Goal: Book appointment/travel/reservation

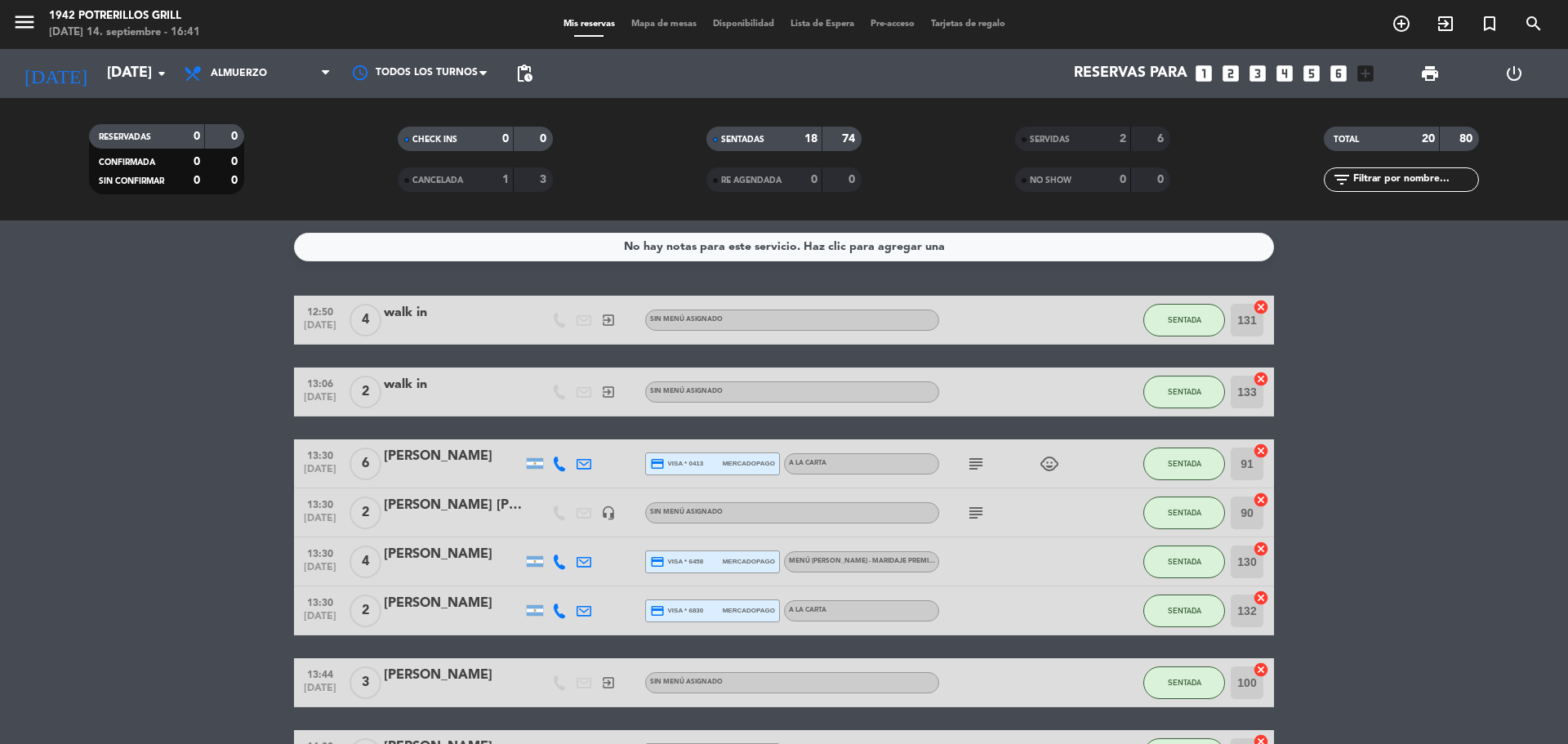
scroll to position [675, 0]
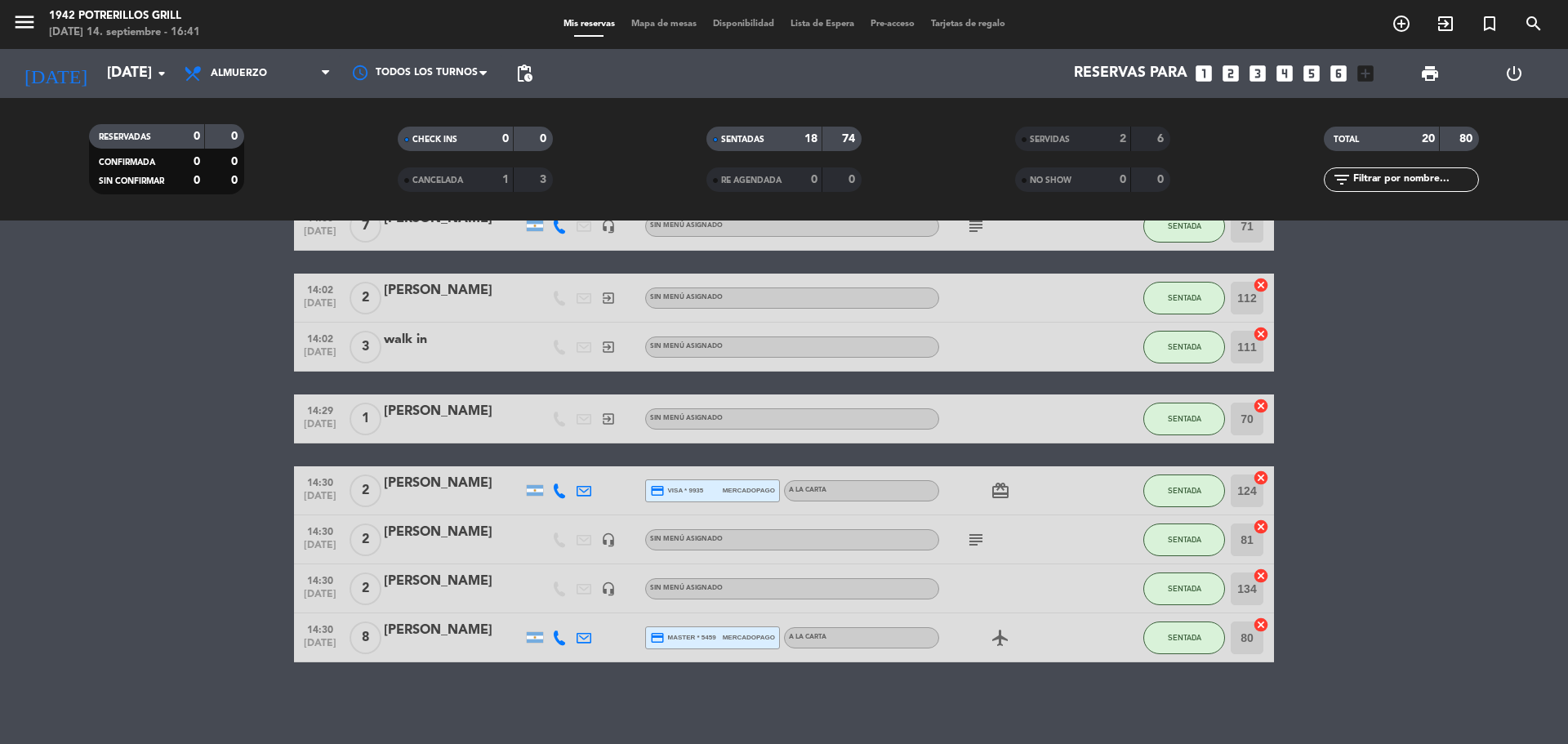
click at [138, 72] on input "[DATE]" at bounding box center [194, 74] width 190 height 33
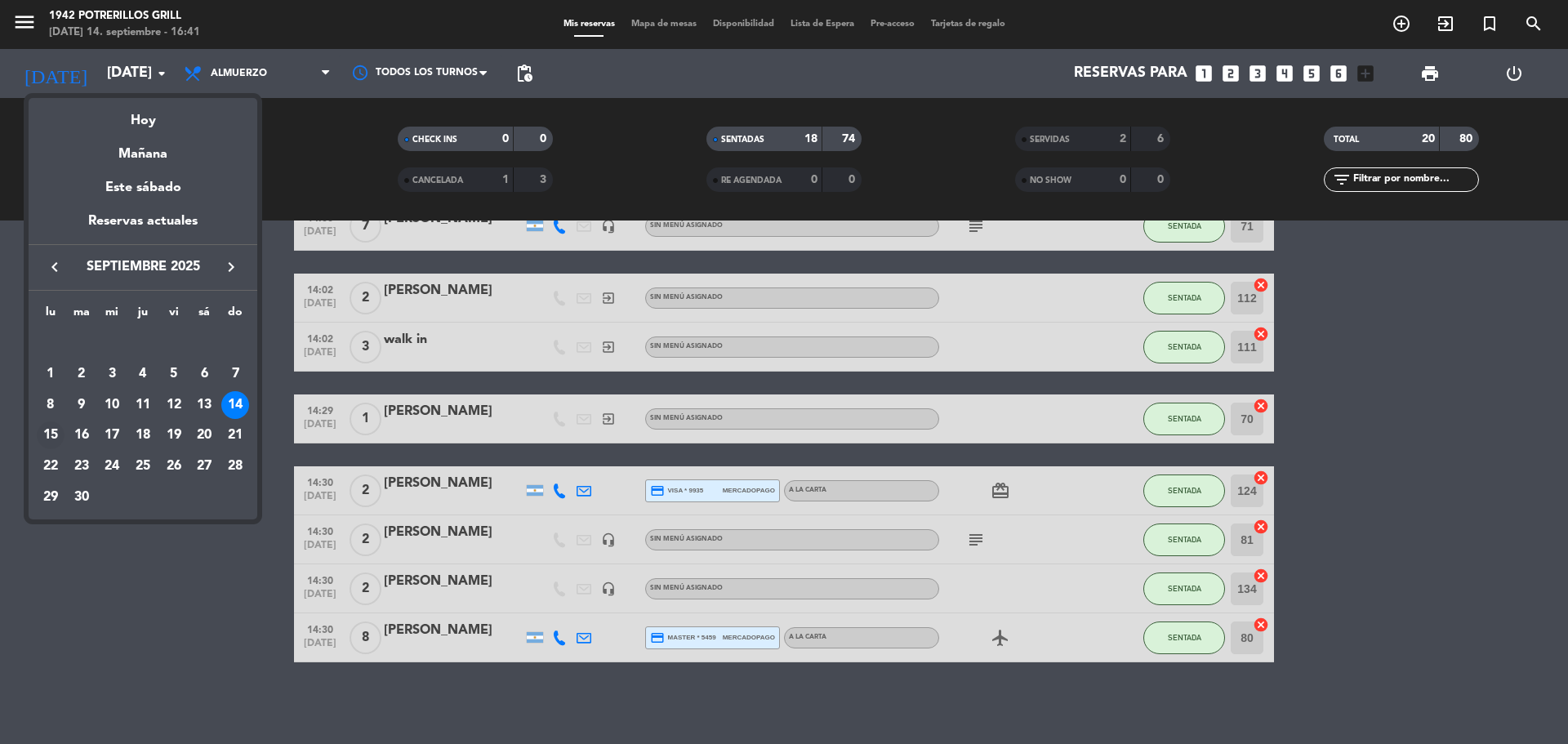
click at [58, 430] on div "15" at bounding box center [50, 435] width 28 height 28
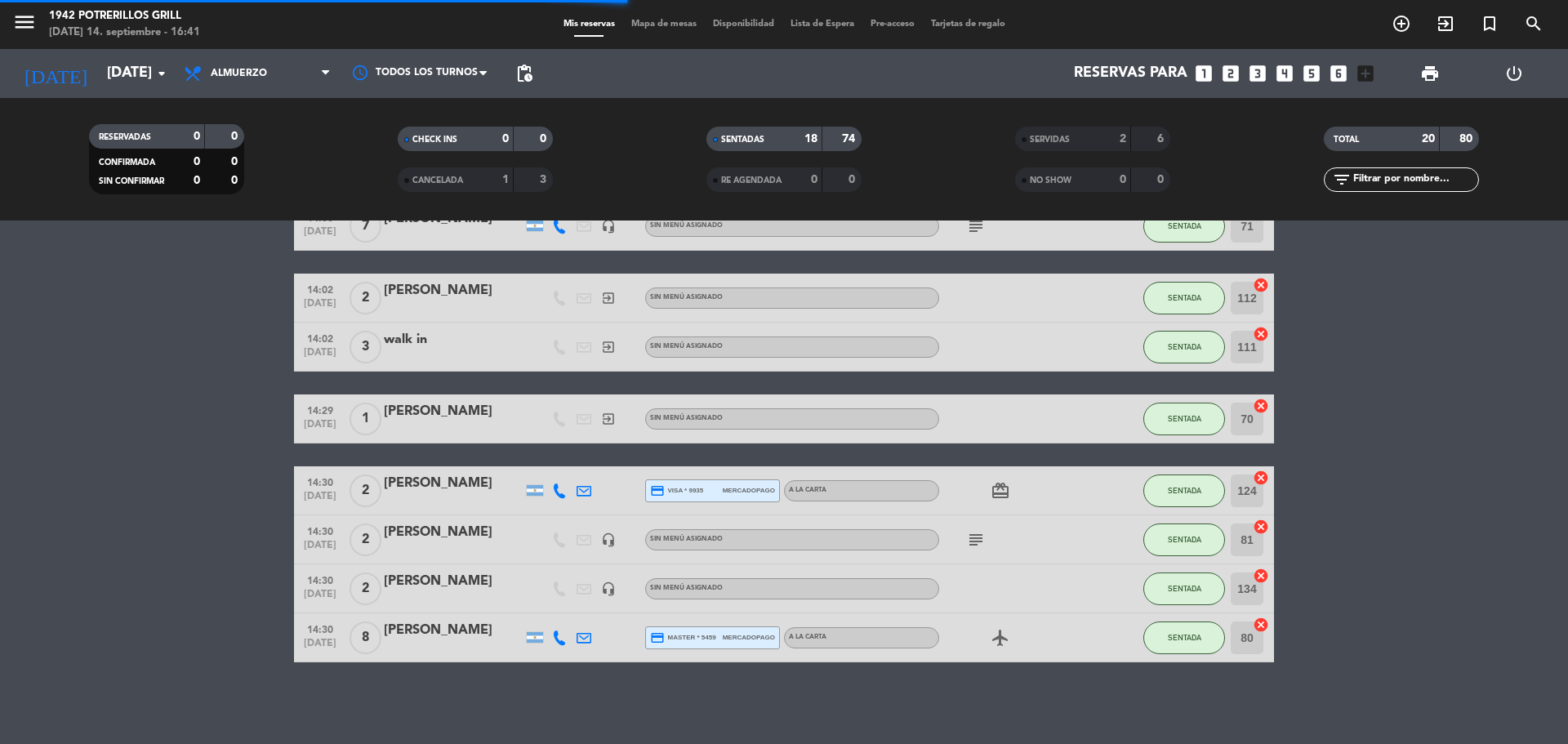
scroll to position [0, 0]
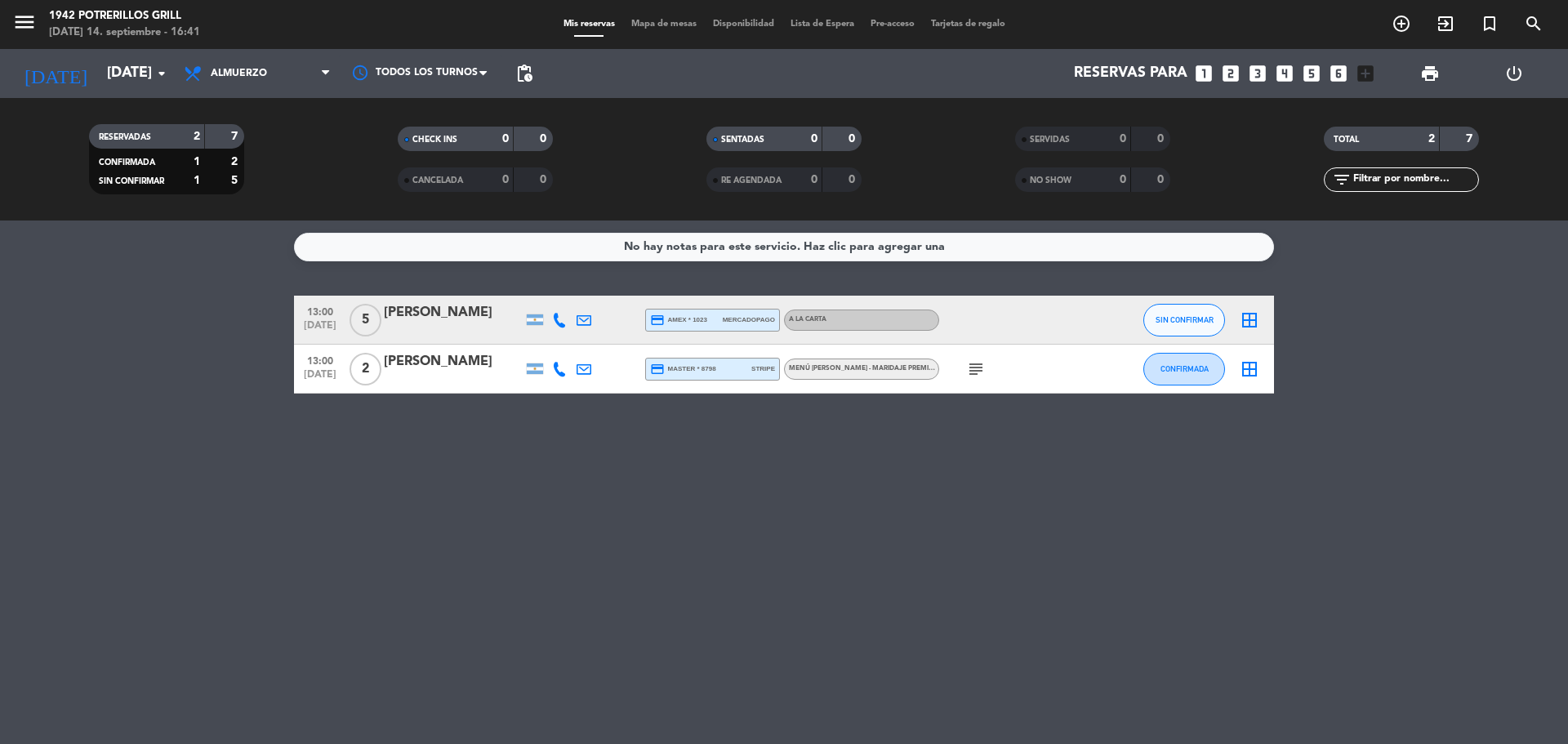
click at [961, 362] on div "subject" at bounding box center [1013, 369] width 147 height 48
click at [966, 368] on span "subject" at bounding box center [975, 369] width 24 height 19
click at [977, 367] on icon "subject" at bounding box center [976, 369] width 19 height 19
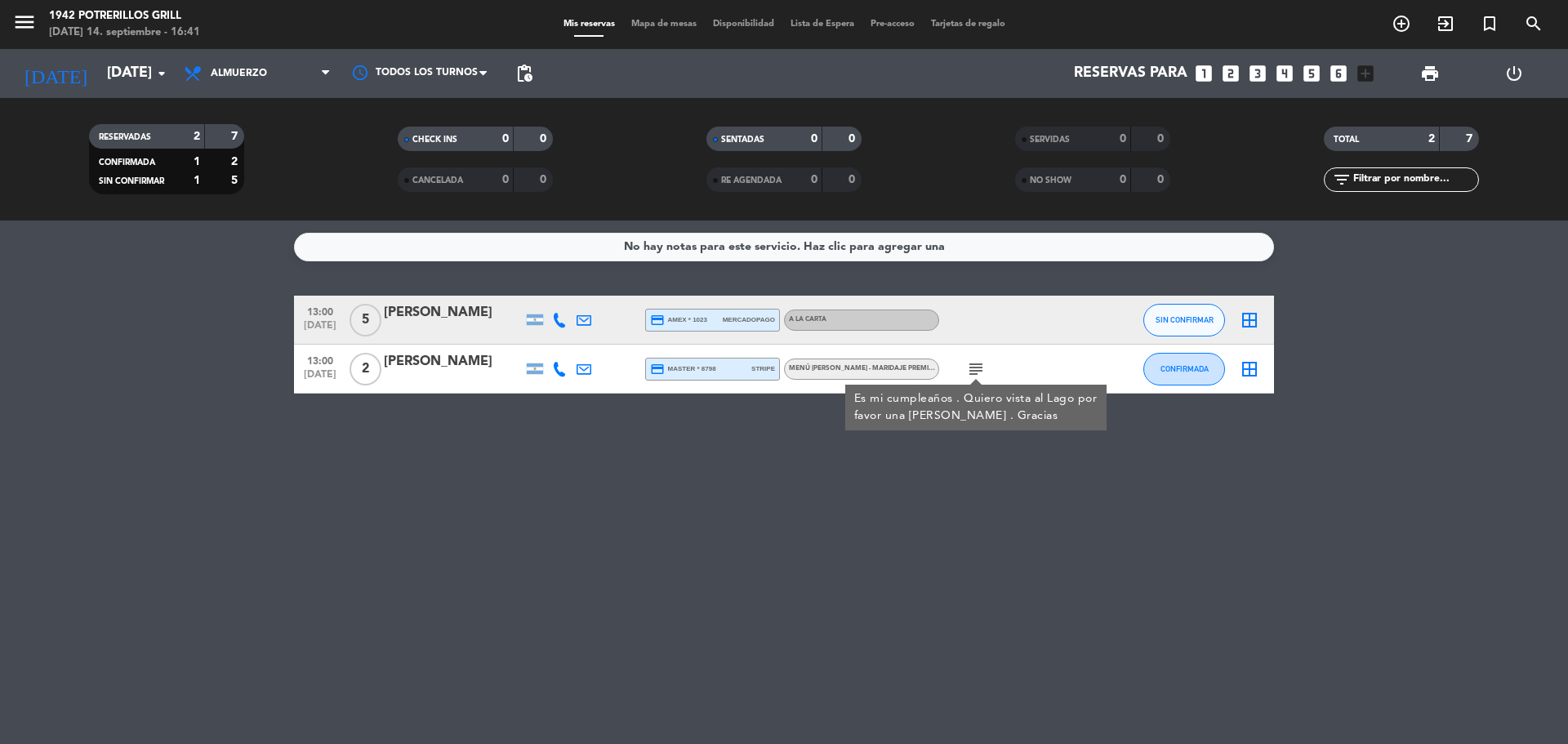
click at [982, 477] on div "No hay notas para este servicio. Haz clic para agregar una 13:00 [DATE] 5 [PERS…" at bounding box center [784, 482] width 1568 height 524
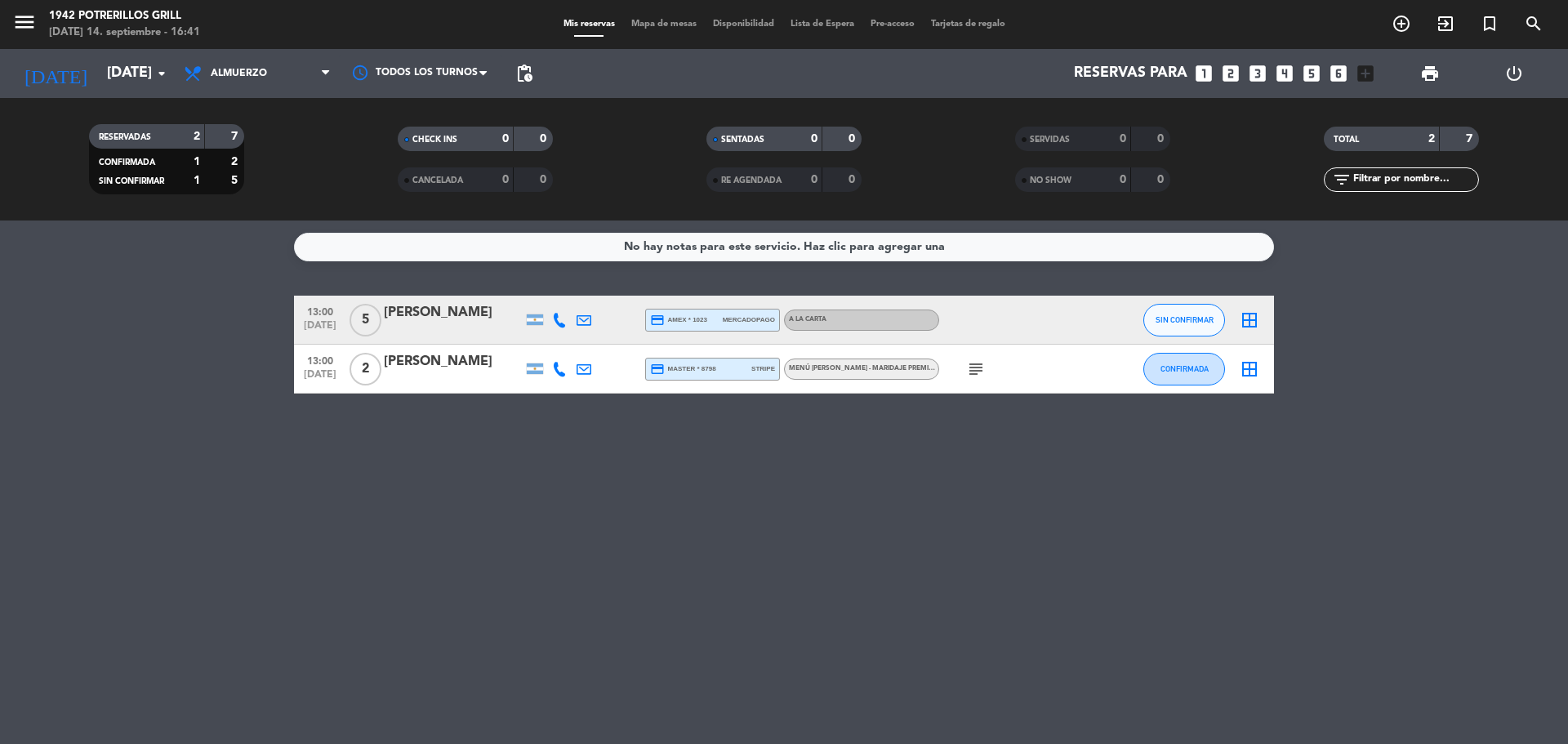
click at [1002, 493] on div "No hay notas para este servicio. Haz clic para agregar una 13:00 [DATE] 5 [PERS…" at bounding box center [784, 482] width 1568 height 524
click at [102, 67] on input "[DATE]" at bounding box center [194, 74] width 190 height 33
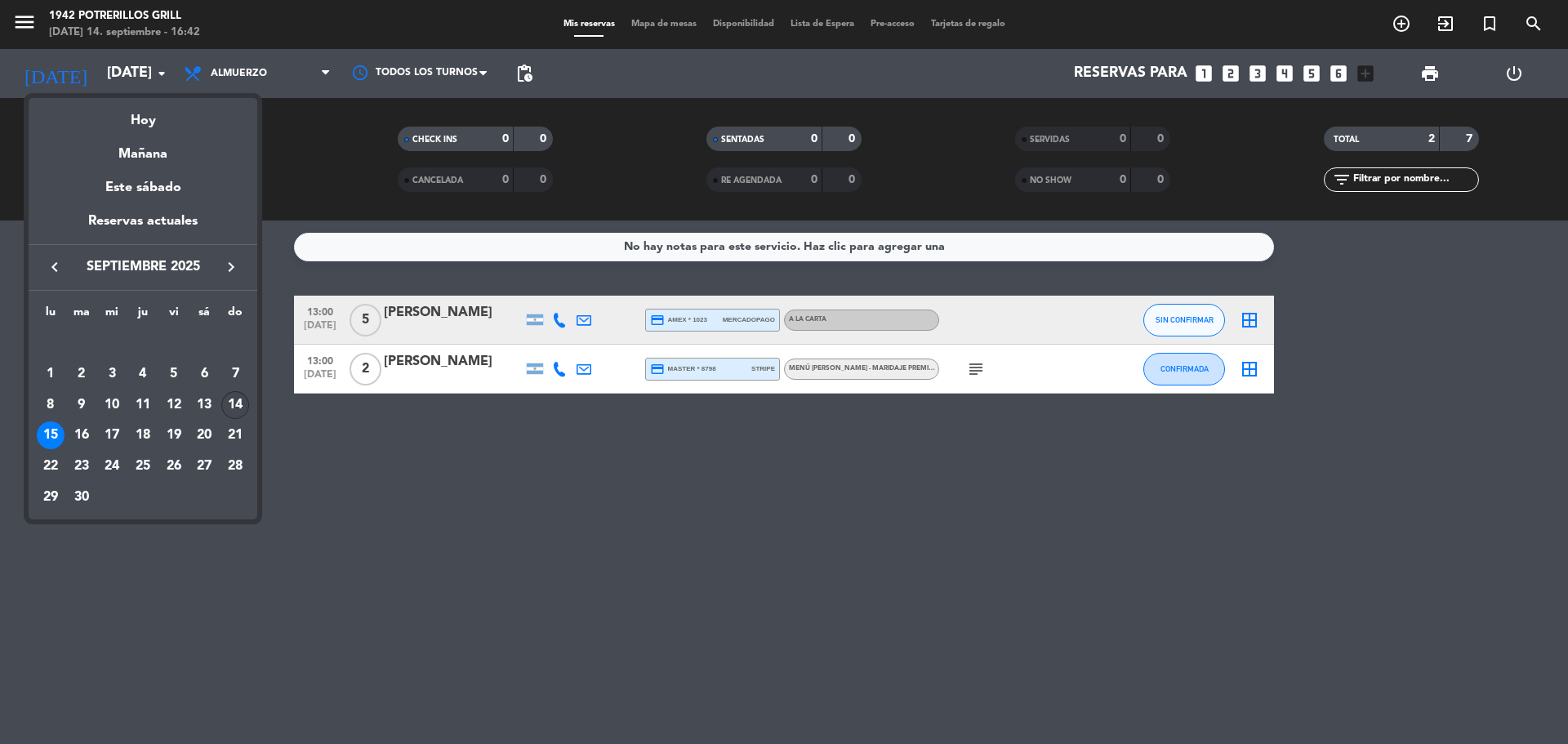
click at [247, 403] on div "14" at bounding box center [235, 405] width 28 height 28
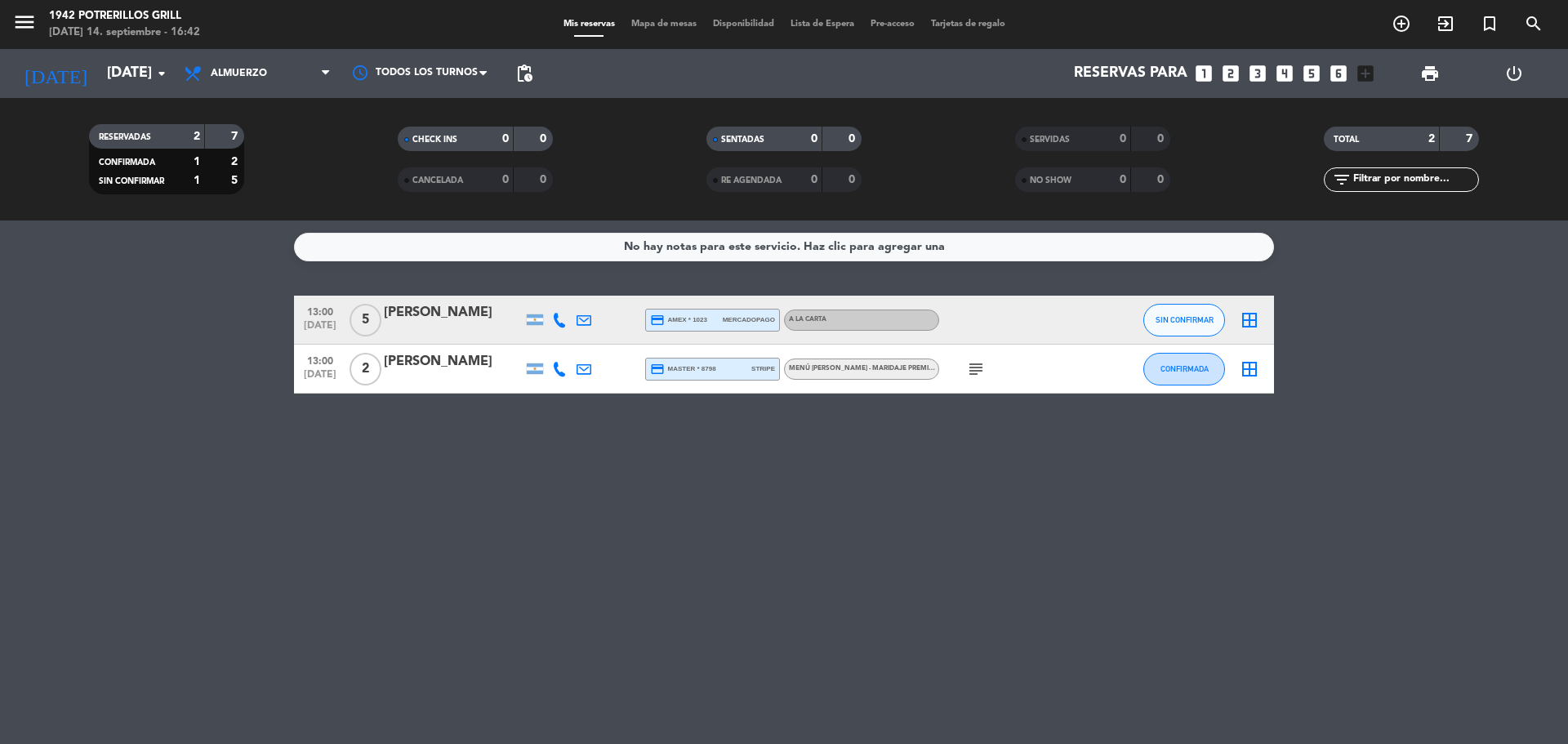
type input "[DATE]"
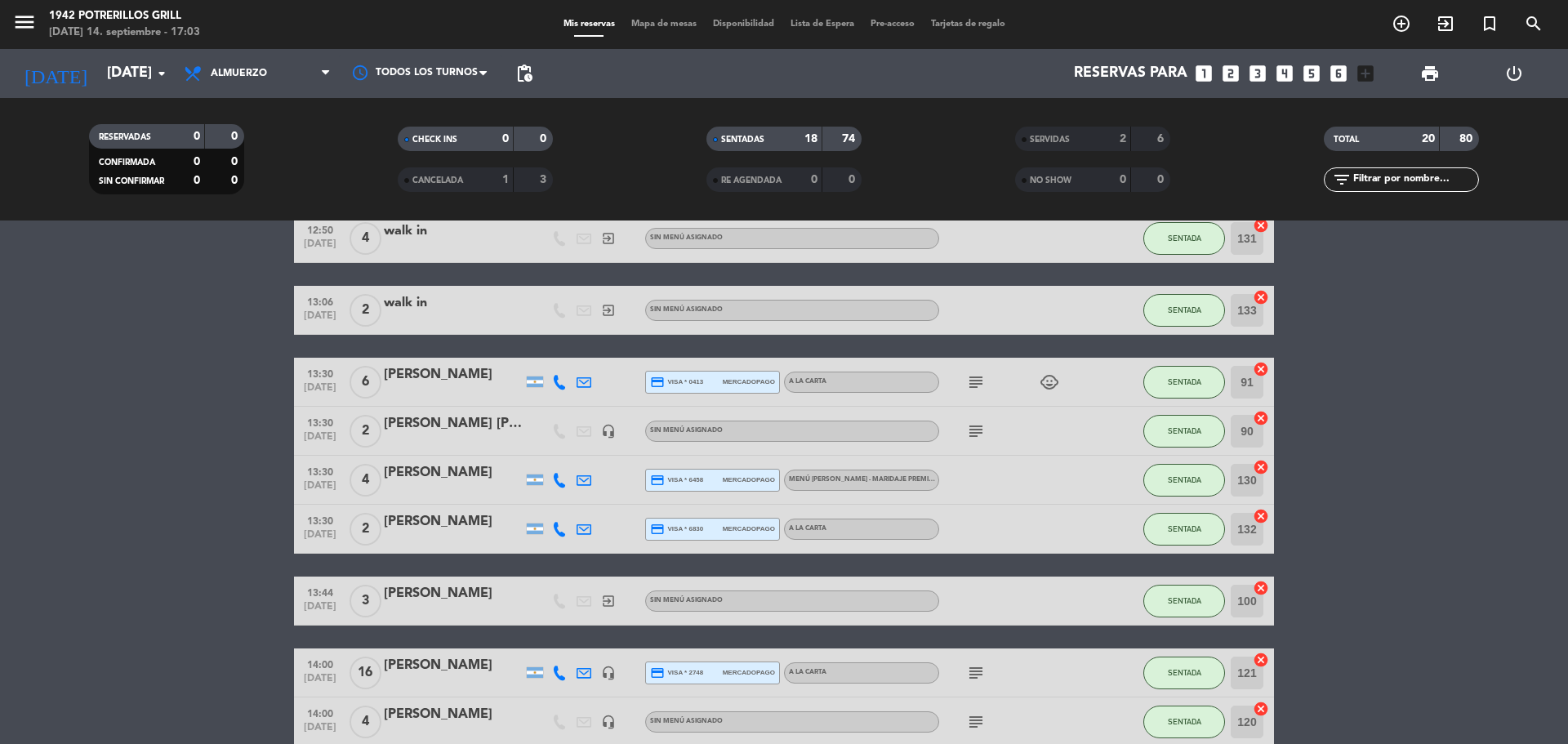
scroll to position [409, 0]
